Goal: Task Accomplishment & Management: Manage account settings

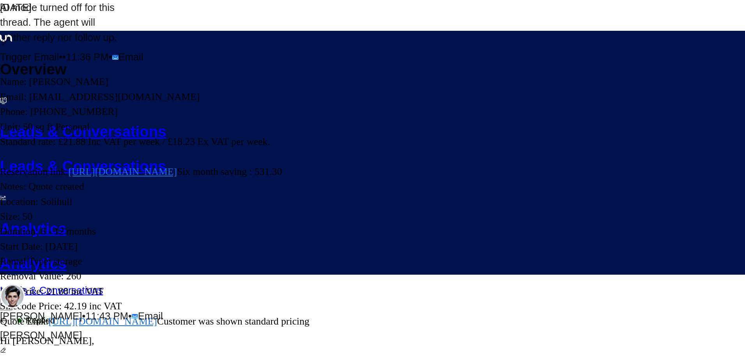
scroll to position [294, 0]
click at [8, 317] on icon "button" at bounding box center [4, 321] width 8 height 8
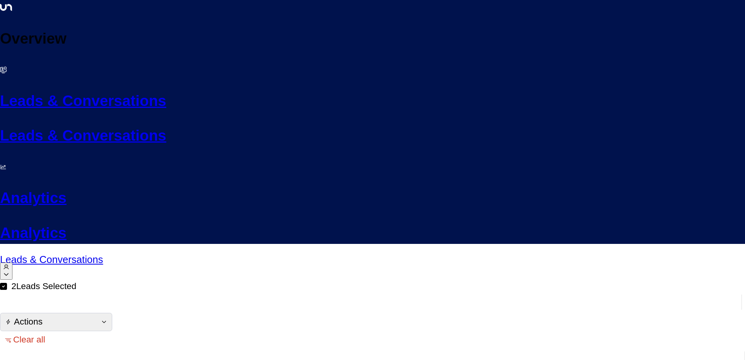
click at [112, 313] on button "Actions" at bounding box center [56, 322] width 112 height 18
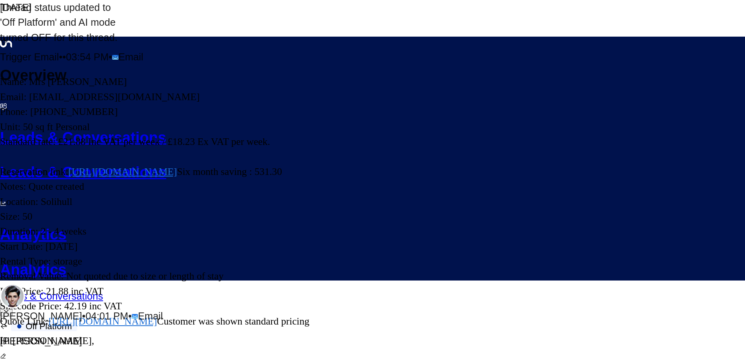
scroll to position [294, 0]
click at [8, 323] on icon "button" at bounding box center [4, 327] width 8 height 8
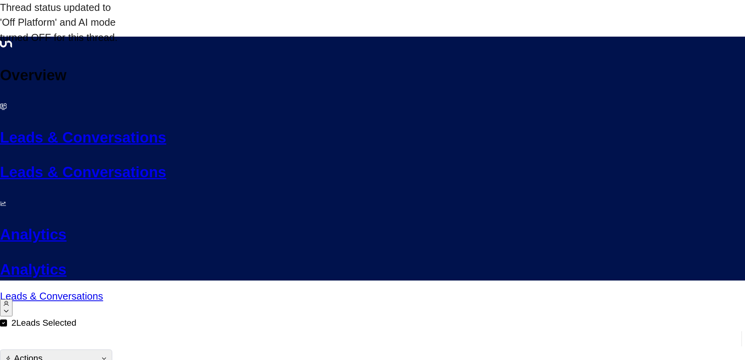
click at [112, 350] on button "Actions" at bounding box center [56, 359] width 112 height 18
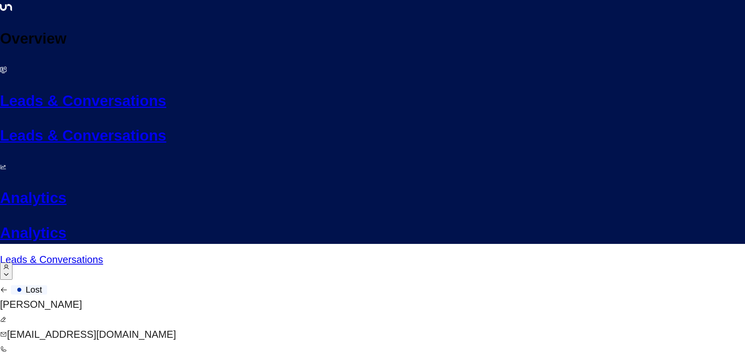
scroll to position [678, 0]
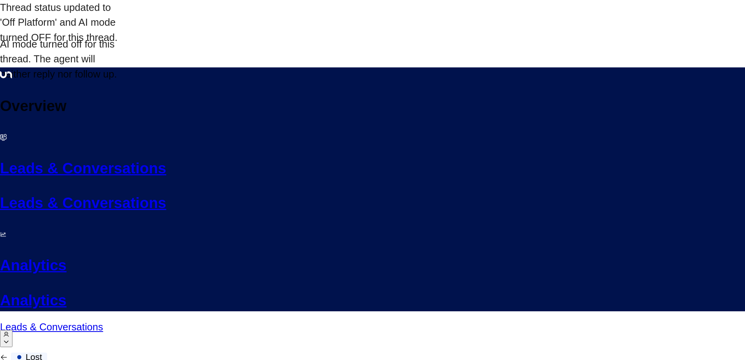
click at [11, 350] on button "button" at bounding box center [4, 357] width 14 height 14
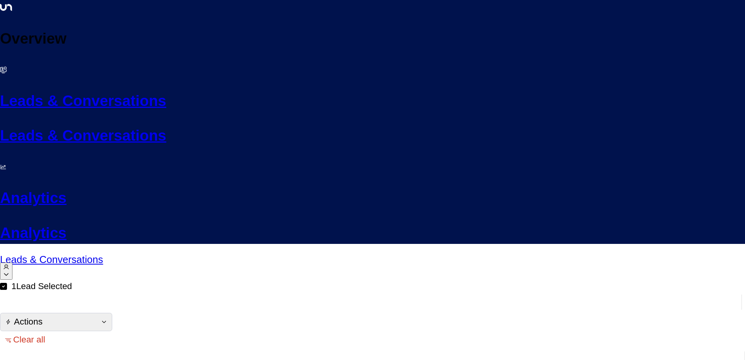
click at [144, 281] on div "1 Lead Selected Actions" at bounding box center [372, 305] width 745 height 49
click at [112, 313] on button "Actions" at bounding box center [56, 322] width 112 height 18
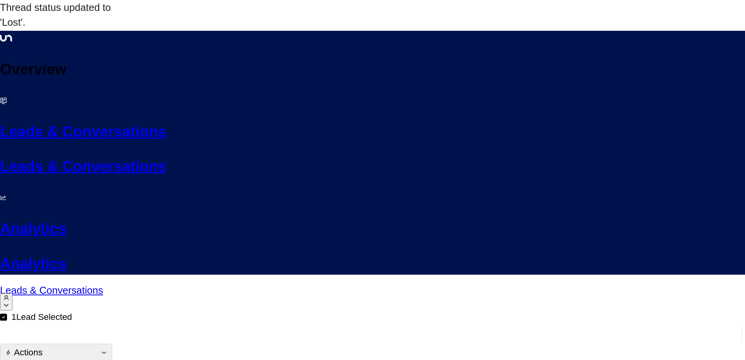
click at [112, 344] on button "Actions" at bounding box center [56, 353] width 112 height 18
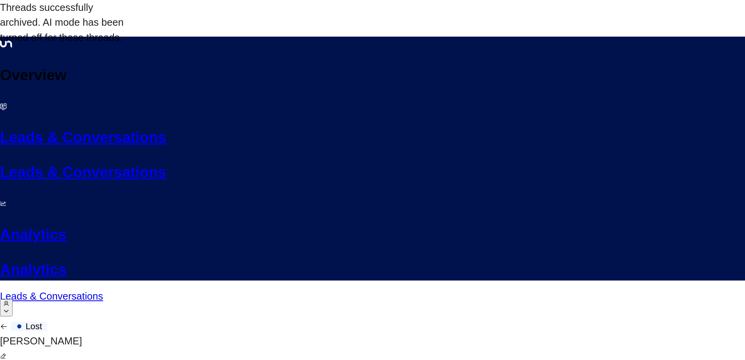
scroll to position [1184, 0]
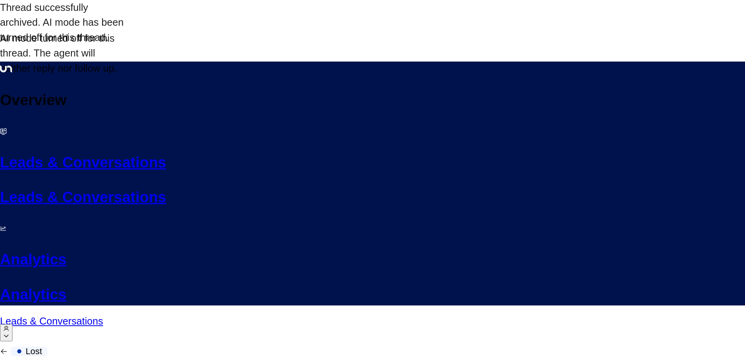
click at [8, 348] on icon "button" at bounding box center [4, 352] width 8 height 8
